Goal: Task Accomplishment & Management: Complete application form

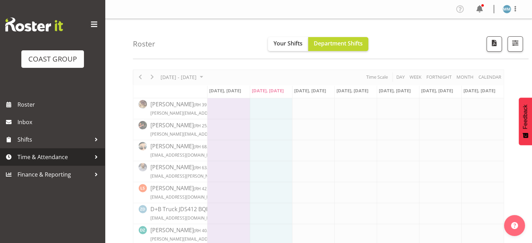
click at [50, 158] on span "Time & Attendance" at bounding box center [53, 157] width 73 height 10
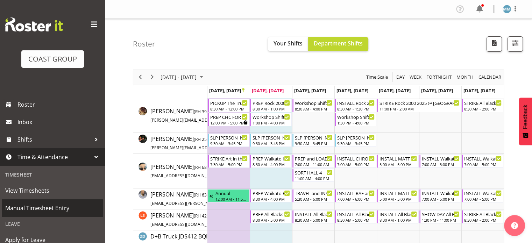
click at [47, 208] on span "Manual Timesheet Entry" at bounding box center [52, 208] width 94 height 10
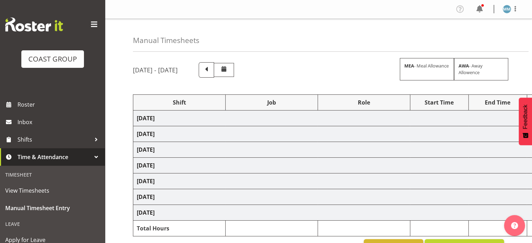
click at [91, 25] on span at bounding box center [94, 24] width 11 height 11
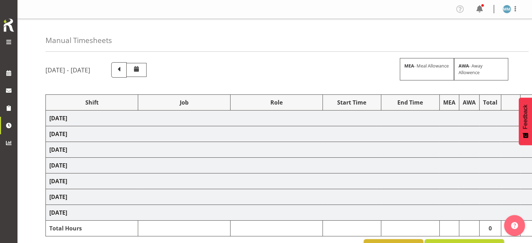
select select "66472"
select select "9212"
select select "74313"
select select "9928"
select select "66472"
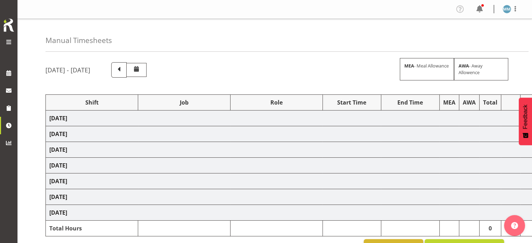
select select "9212"
select select "77479"
select select "10164"
select select "82197"
select select "55"
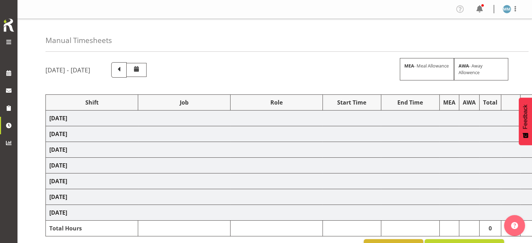
select select "74313"
select select "9928"
select select "77821"
select select "10198"
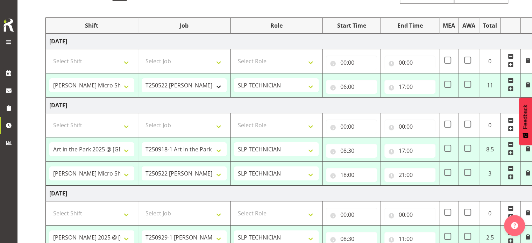
scroll to position [78, 0]
click at [405, 86] on input "17:00" at bounding box center [410, 86] width 51 height 14
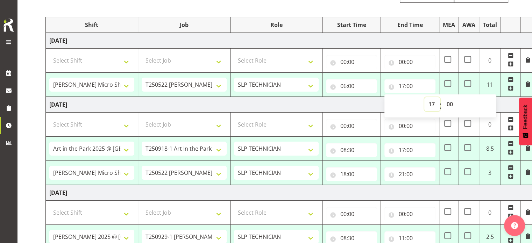
click at [433, 106] on select "00 01 02 03 04 05 06 07 08 09 10 11 12 13 14 15 16 17 18 19 20 21 22 23" at bounding box center [432, 104] width 16 height 14
select select "18"
click at [424, 97] on select "00 01 02 03 04 05 06 07 08 09 10 11 12 13 14 15 16 17 18 19 20 21 22 23" at bounding box center [432, 104] width 16 height 14
type input "18:00"
click at [327, 102] on td "Thursday 18th September 2025" at bounding box center [290, 105] width 489 height 16
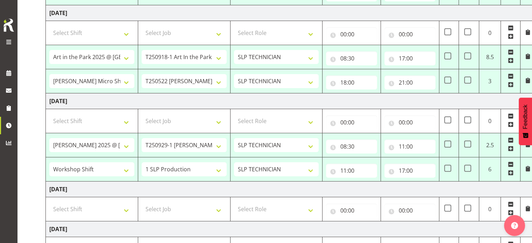
scroll to position [170, 0]
click at [346, 145] on input "08:30" at bounding box center [351, 146] width 51 height 14
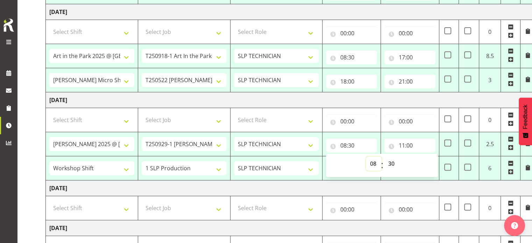
click at [373, 161] on select "00 01 02 03 04 05 06 07 08 09 10 11 12 13 14 15 16 17 18 19 20 21 22 23" at bounding box center [374, 164] width 16 height 14
select select "9"
click at [366, 157] on select "00 01 02 03 04 05 06 07 08 09 10 11 12 13 14 15 16 17 18 19 20 21 22 23" at bounding box center [374, 164] width 16 height 14
type input "09:30"
click at [392, 162] on select "00 01 02 03 04 05 06 07 08 09 10 11 12 13 14 15 16 17 18 19 20 21 22 23 24 25 2…" at bounding box center [392, 164] width 16 height 14
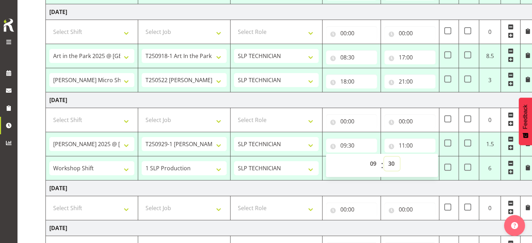
select select "0"
click at [384, 157] on select "00 01 02 03 04 05 06 07 08 09 10 11 12 13 14 15 16 17 18 19 20 21 22 23 24 25 2…" at bounding box center [392, 164] width 16 height 14
type input "09:00"
click at [265, 96] on td "Friday 19th September 2025" at bounding box center [290, 100] width 489 height 16
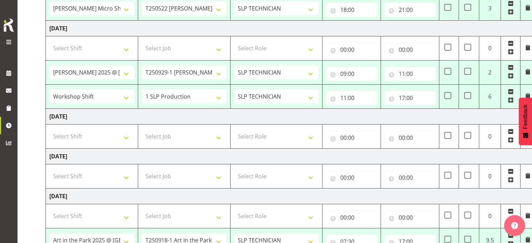
scroll to position [243, 0]
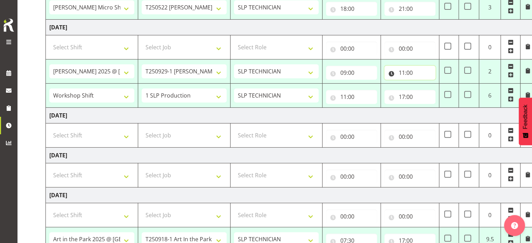
click at [404, 69] on input "11:00" at bounding box center [410, 73] width 51 height 14
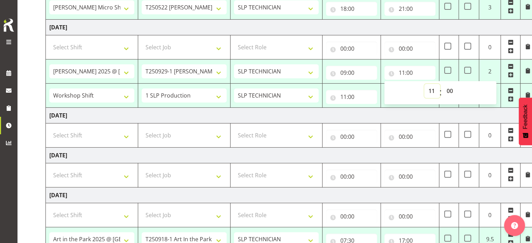
click at [434, 88] on select "00 01 02 03 04 05 06 07 08 09 10 11 12 13 14 15 16 17 18 19 20 21 22 23" at bounding box center [432, 91] width 16 height 14
select select "12"
click at [424, 84] on select "00 01 02 03 04 05 06 07 08 09 10 11 12 13 14 15 16 17 18 19 20 21 22 23" at bounding box center [432, 91] width 16 height 14
type input "12:00"
click at [344, 95] on input "11:00" at bounding box center [351, 97] width 51 height 14
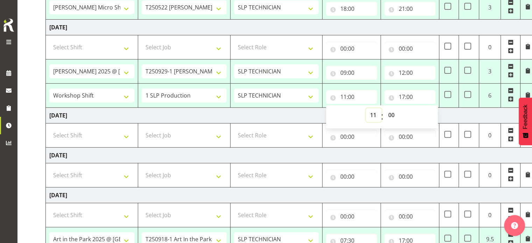
click at [372, 117] on select "00 01 02 03 04 05 06 07 08 09 10 11 12 13 14 15 16 17 18 19 20 21 22 23" at bounding box center [374, 115] width 16 height 14
select select "12"
click at [366, 108] on select "00 01 02 03 04 05 06 07 08 09 10 11 12 13 14 15 16 17 18 19 20 21 22 23" at bounding box center [374, 115] width 16 height 14
type input "12:00"
click at [303, 115] on td "Saturday 20th September 2025" at bounding box center [290, 116] width 489 height 16
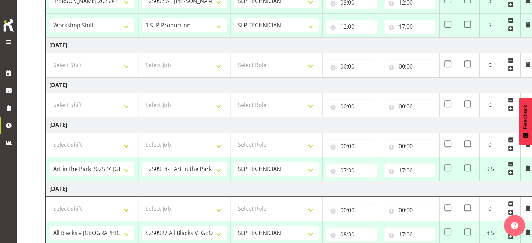
scroll to position [315, 0]
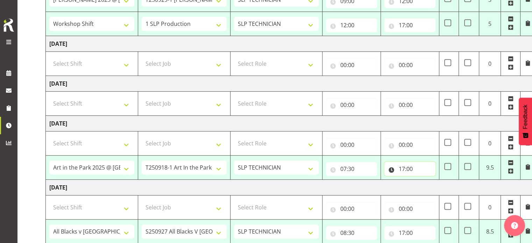
click at [404, 170] on input "17:00" at bounding box center [410, 169] width 51 height 14
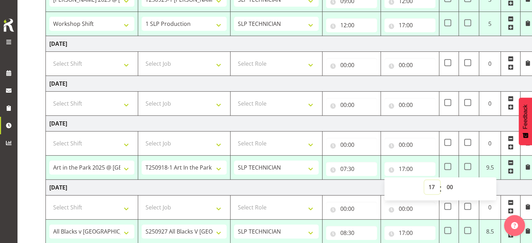
click at [430, 184] on select "00 01 02 03 04 05 06 07 08 09 10 11 12 13 14 15 16 17 18 19 20 21 22 23" at bounding box center [432, 187] width 16 height 14
select select "12"
click at [424, 180] on select "00 01 02 03 04 05 06 07 08 09 10 11 12 13 14 15 16 17 18 19 20 21 22 23" at bounding box center [432, 187] width 16 height 14
type input "12:00"
click at [115, 141] on select "Select Shift "Baradene Art Show 2025 @ Baradene School on site @ TBC # Fieldays…" at bounding box center [91, 143] width 85 height 14
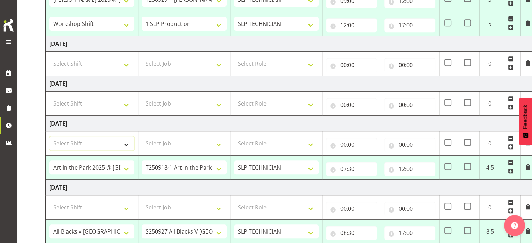
select select "63398"
click at [49, 136] on select "Select Shift "Baradene Art Show 2025 @ Baradene School on site @ TBC # Fieldays…" at bounding box center [91, 143] width 85 height 14
click at [173, 145] on select "Select Job 1 Carlton Events 1 Carlton Hamilton 1 Carlton Wellington 1 EHS WAREH…" at bounding box center [184, 143] width 85 height 14
select select "15"
click at [142, 136] on select "Select Job 1 Carlton Events 1 Carlton Hamilton 1 Carlton Wellington 1 EHS WAREH…" at bounding box center [184, 143] width 85 height 14
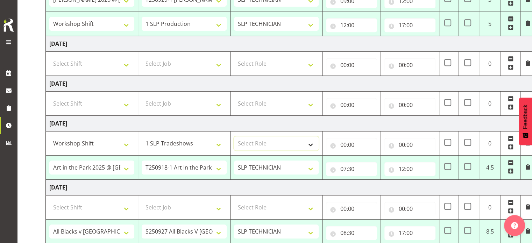
click at [262, 141] on select "Select Role SLP TECHNICIAN" at bounding box center [276, 143] width 85 height 14
select select "123"
click at [234, 136] on select "Select Role SLP TECHNICIAN" at bounding box center [276, 143] width 85 height 14
click at [338, 143] on input "00:00" at bounding box center [351, 145] width 51 height 14
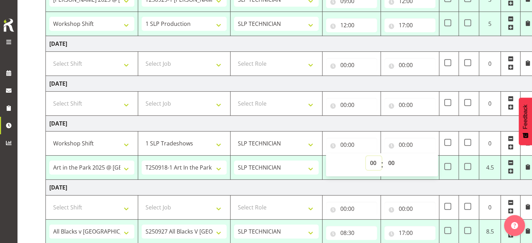
click at [370, 162] on select "00 01 02 03 04 05 06 07 08 09 10 11 12 13 14 15 16 17 18 19 20 21 22 23" at bounding box center [374, 163] width 16 height 14
select select "12"
click at [366, 156] on select "00 01 02 03 04 05 06 07 08 09 10 11 12 13 14 15 16 17 18 19 20 21 22 23" at bounding box center [374, 163] width 16 height 14
type input "12:00"
click at [403, 143] on input "00:00" at bounding box center [410, 145] width 51 height 14
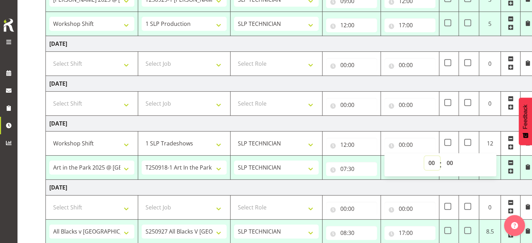
click at [433, 162] on select "00 01 02 03 04 05 06 07 08 09 10 11 12 13 14 15 16 17 18 19 20 21 22 23" at bounding box center [432, 163] width 16 height 14
select select "15"
click at [424, 156] on select "00 01 02 03 04 05 06 07 08 09 10 11 12 13 14 15 16 17 18 19 20 21 22 23" at bounding box center [432, 163] width 16 height 14
type input "15:00"
click at [512, 146] on span at bounding box center [511, 147] width 6 height 6
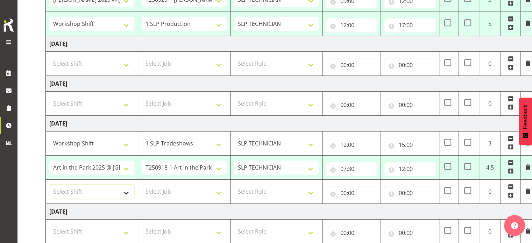
click at [102, 192] on select "Select Shift "Baradene Art Show 2025 @ Baradene School on site @ TBC # Fieldays…" at bounding box center [91, 192] width 85 height 14
click at [7, 40] on span at bounding box center [9, 42] width 8 height 8
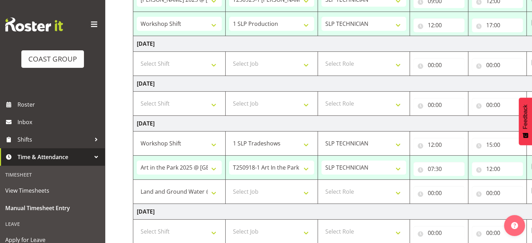
click at [92, 22] on span at bounding box center [94, 24] width 11 height 11
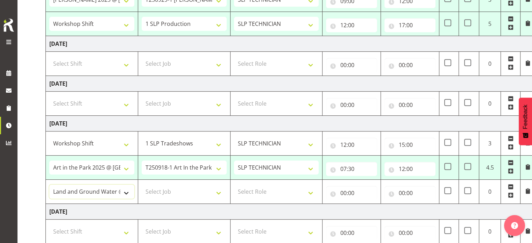
click at [113, 193] on select ""Baradene Art Show 2025 @ Baradene School on site @ TBC # Fieldays--Milwaukee. …" at bounding box center [91, 192] width 85 height 14
select select "79537"
click at [49, 185] on select ""Baradene Art Show 2025 @ Baradene School on site @ TBC # Fieldays--Milwaukee. …" at bounding box center [91, 192] width 85 height 14
click at [182, 191] on select "Select Job 1 Carlton Events 1 Carlton Hamilton 1 Carlton Wellington 1 EHS WAREH…" at bounding box center [184, 192] width 85 height 14
select select "10432"
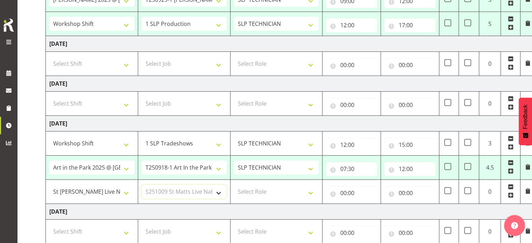
click at [142, 185] on select "Select Job 1 Carlton Events 1 Carlton Hamilton 1 Carlton Wellington 1 EHS WAREH…" at bounding box center [184, 192] width 85 height 14
click at [251, 191] on select "Select Role SLP TECHNICIAN" at bounding box center [276, 192] width 85 height 14
select select "123"
click at [234, 185] on select "Select Role SLP TECHNICIAN" at bounding box center [276, 192] width 85 height 14
click at [341, 194] on input "00:00" at bounding box center [351, 193] width 51 height 14
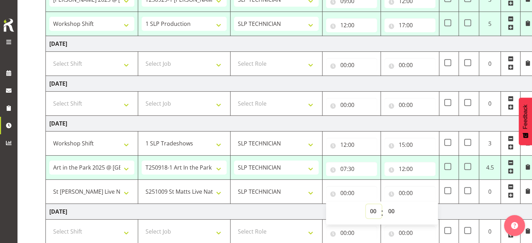
click at [376, 210] on select "00 01 02 03 04 05 06 07 08 09 10 11 12 13 14 15 16 17 18 19 20 21 22 23" at bounding box center [374, 211] width 16 height 14
select select "15"
click at [366, 204] on select "00 01 02 03 04 05 06 07 08 09 10 11 12 13 14 15 16 17 18 19 20 21 22 23" at bounding box center [374, 211] width 16 height 14
type input "15:00"
click at [405, 188] on input "00:00" at bounding box center [410, 193] width 51 height 14
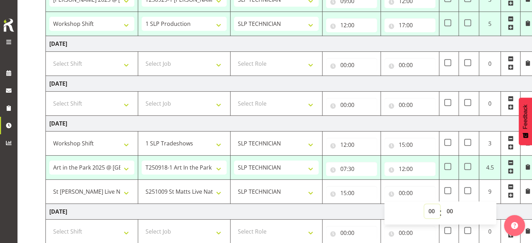
click at [437, 210] on select "00 01 02 03 04 05 06 07 08 09 10 11 12 13 14 15 16 17 18 19 20 21 22 23" at bounding box center [432, 211] width 16 height 14
select select "17"
click at [424, 204] on select "00 01 02 03 04 05 06 07 08 09 10 11 12 13 14 15 16 17 18 19 20 21 22 23" at bounding box center [432, 211] width 16 height 14
type input "17:00"
click at [345, 207] on td "Tuesday 23rd September 2025" at bounding box center [290, 212] width 489 height 16
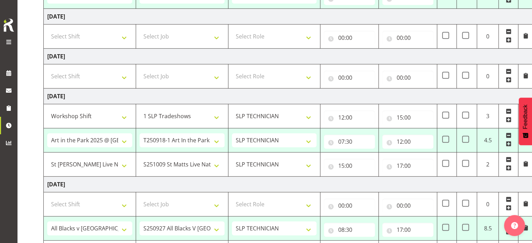
scroll to position [382, 0]
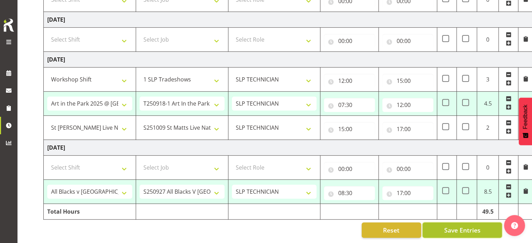
click at [460, 226] on span "Save Entries" at bounding box center [462, 230] width 36 height 9
select select "66472"
select select "9212"
type input "06:00"
type input "18:00"
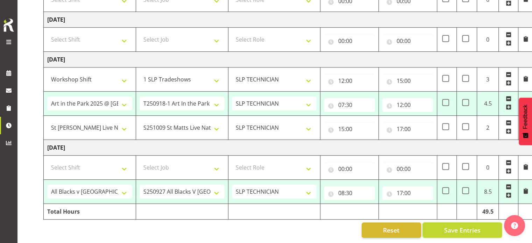
select select "74313"
select select "9928"
type input "08:30"
type input "17:00"
select select "66472"
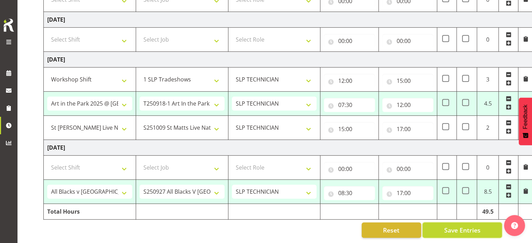
select select "9212"
type input "18:00"
type input "21:00"
select select "77479"
select select "10164"
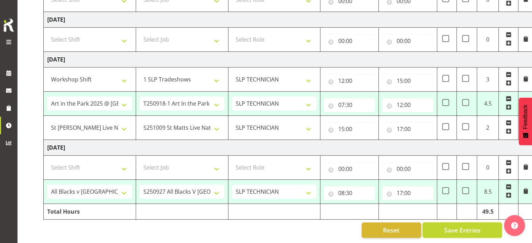
type input "09:00"
type input "12:00"
select select "82197"
select select "55"
type input "12:00"
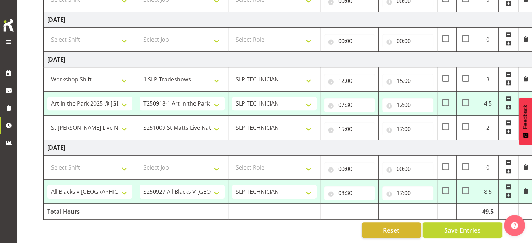
type input "17:00"
select select "77821"
select select "10198"
type input "08:30"
type input "17:00"
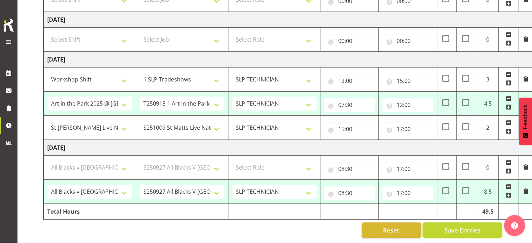
select select "74313"
select select "9928"
select select "66472"
select select "9212"
select select "77479"
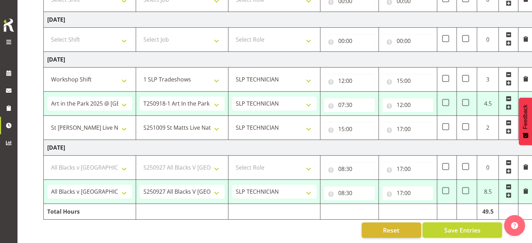
select select "10164"
select select "82197"
select select "55"
select select "63398"
select select "15"
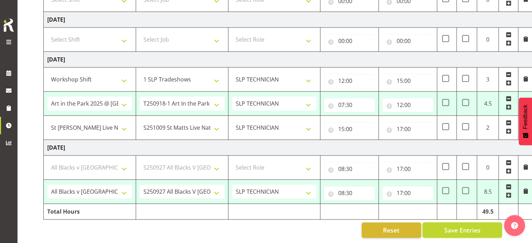
select select "74313"
select select "9928"
select select "79537"
select select "10432"
select select "77821"
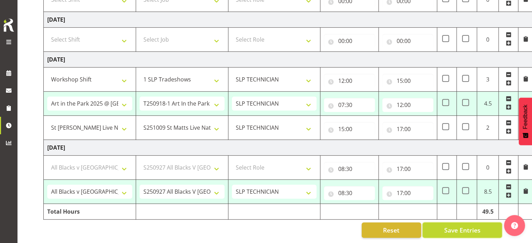
select select "10198"
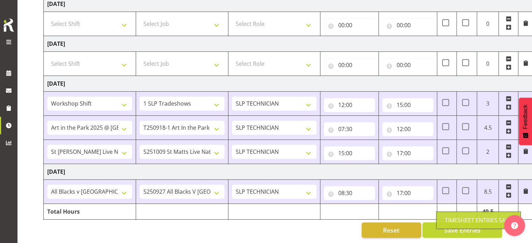
scroll to position [286, 0]
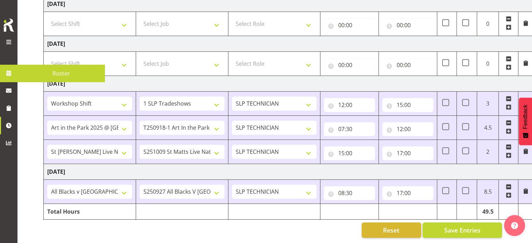
click at [9, 40] on span at bounding box center [9, 42] width 8 height 8
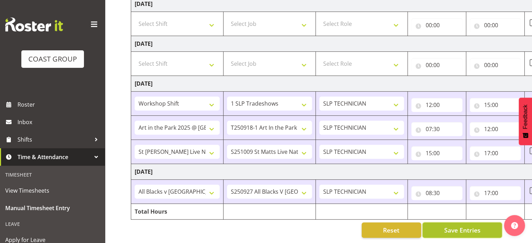
click at [477, 226] on span "Save Entries" at bounding box center [462, 230] width 36 height 9
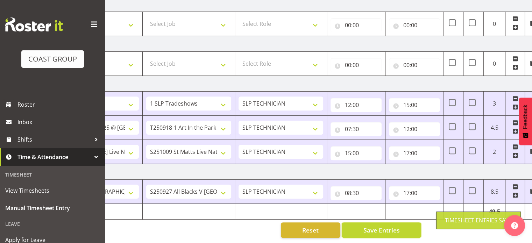
scroll to position [0, 84]
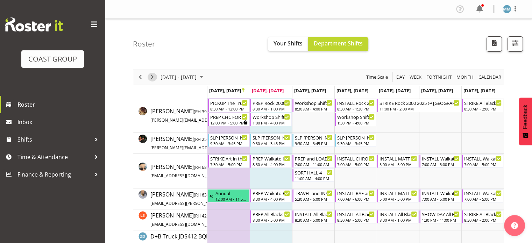
click at [151, 76] on span "Next" at bounding box center [152, 77] width 8 height 9
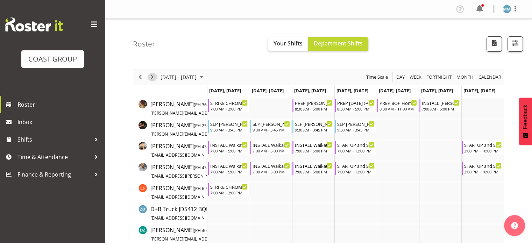
click at [151, 76] on span "Next" at bounding box center [152, 77] width 8 height 9
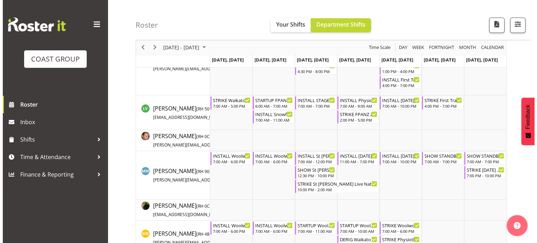
scroll to position [414, 0]
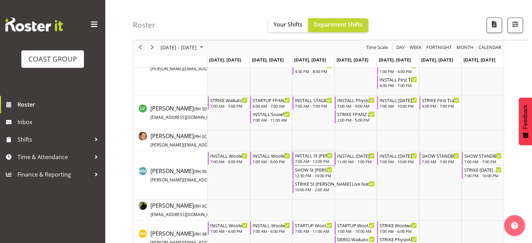
click at [304, 158] on div "INSTALL St Matthews Live Nation @ St Matthews On Site @ 745 7:00 AM - 12:00 PM" at bounding box center [314, 158] width 38 height 13
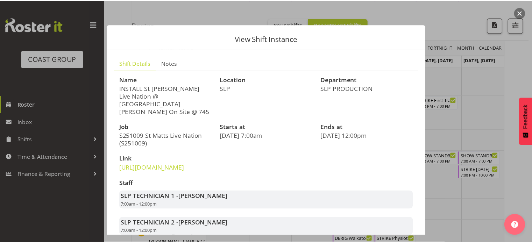
scroll to position [133, 0]
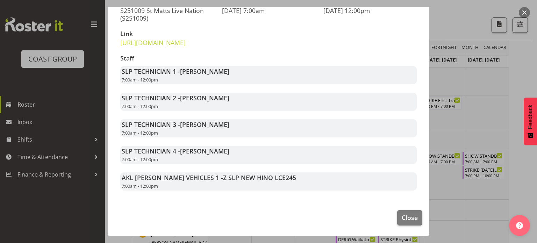
click at [470, 42] on div at bounding box center [268, 121] width 537 height 243
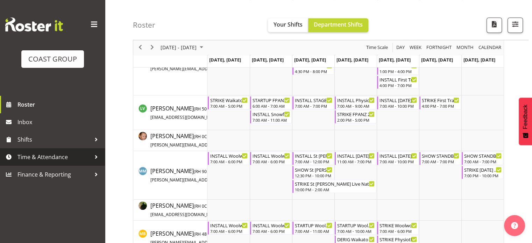
click at [64, 157] on span "Time & Attendance" at bounding box center [53, 157] width 73 height 10
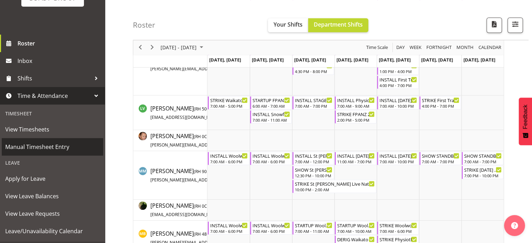
scroll to position [77, 0]
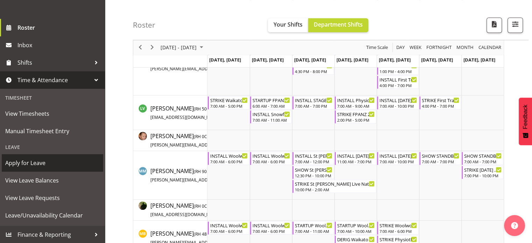
click at [41, 163] on span "Apply for Leave" at bounding box center [52, 163] width 94 height 10
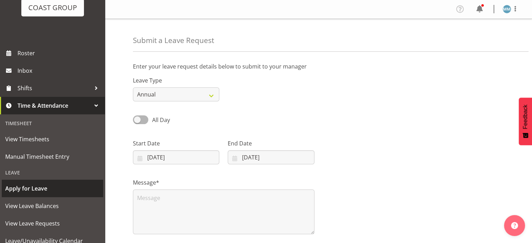
scroll to position [77, 0]
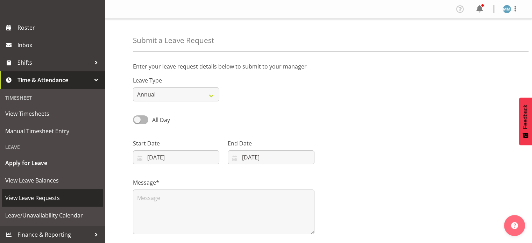
click at [46, 200] on span "View Leave Requests" at bounding box center [52, 198] width 94 height 10
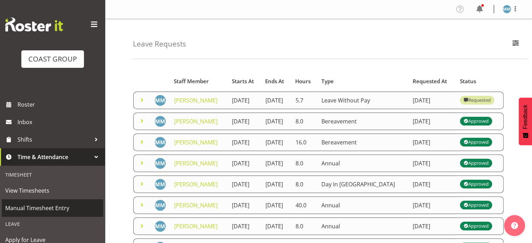
scroll to position [77, 0]
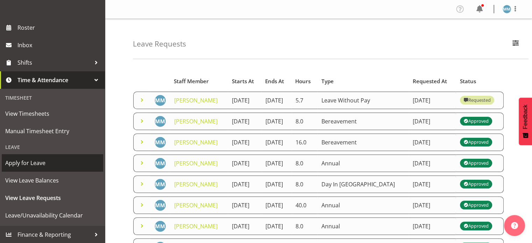
click at [38, 169] on link "Apply for Leave" at bounding box center [52, 162] width 101 height 17
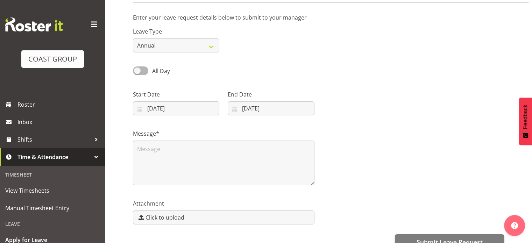
scroll to position [49, 0]
click at [159, 112] on input "[DATE]" at bounding box center [176, 109] width 86 height 14
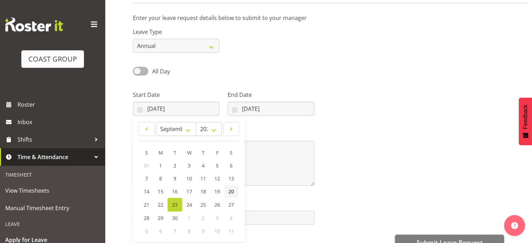
click at [229, 196] on link "20" at bounding box center [231, 191] width 14 height 13
type input "[DATE]"
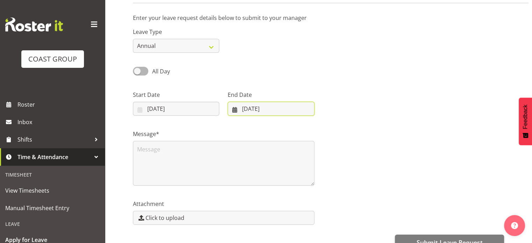
click at [249, 110] on input "[DATE]" at bounding box center [271, 109] width 86 height 14
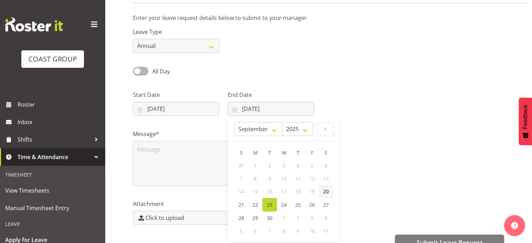
click at [324, 192] on span "20" at bounding box center [326, 191] width 6 height 7
type input "[DATE]"
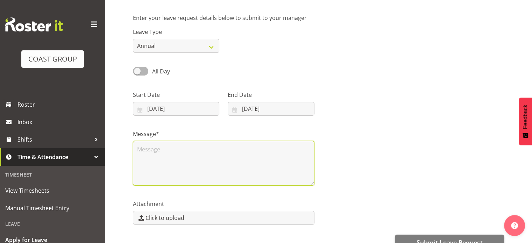
click at [175, 150] on textarea at bounding box center [224, 163] width 182 height 45
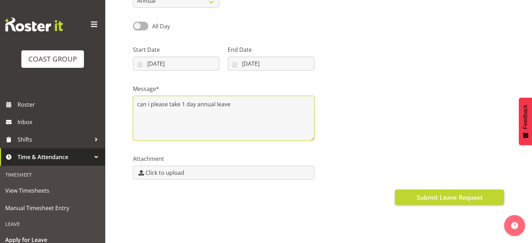
type textarea "can i please take 1 day annual leave"
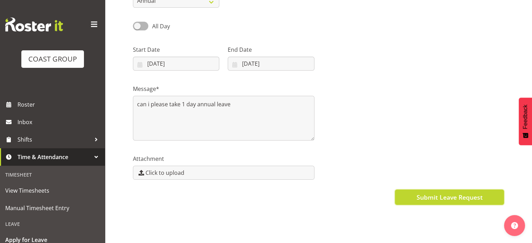
click at [423, 193] on span "Submit Leave Request" at bounding box center [449, 197] width 66 height 9
